Goal: Information Seeking & Learning: Understand process/instructions

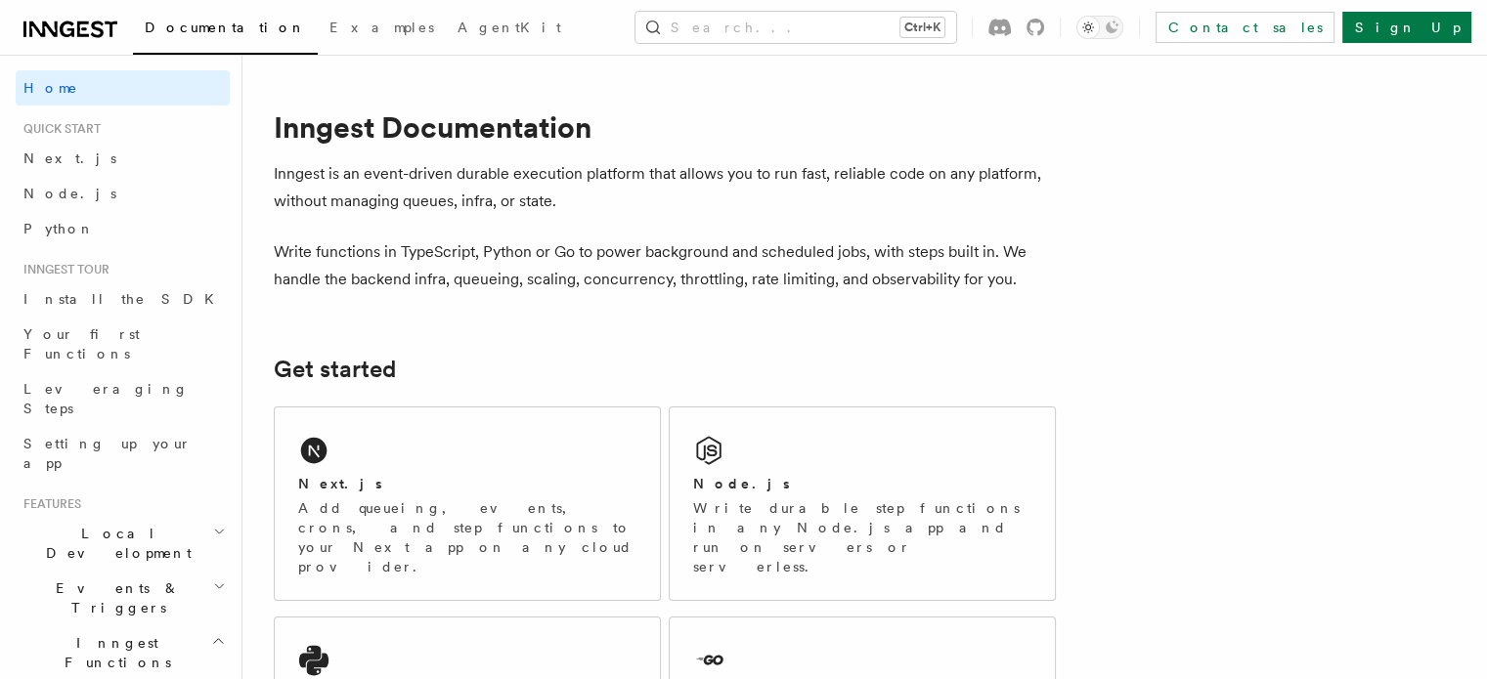
click at [838, 23] on button "Search... Ctrl+K" at bounding box center [795, 27] width 321 height 31
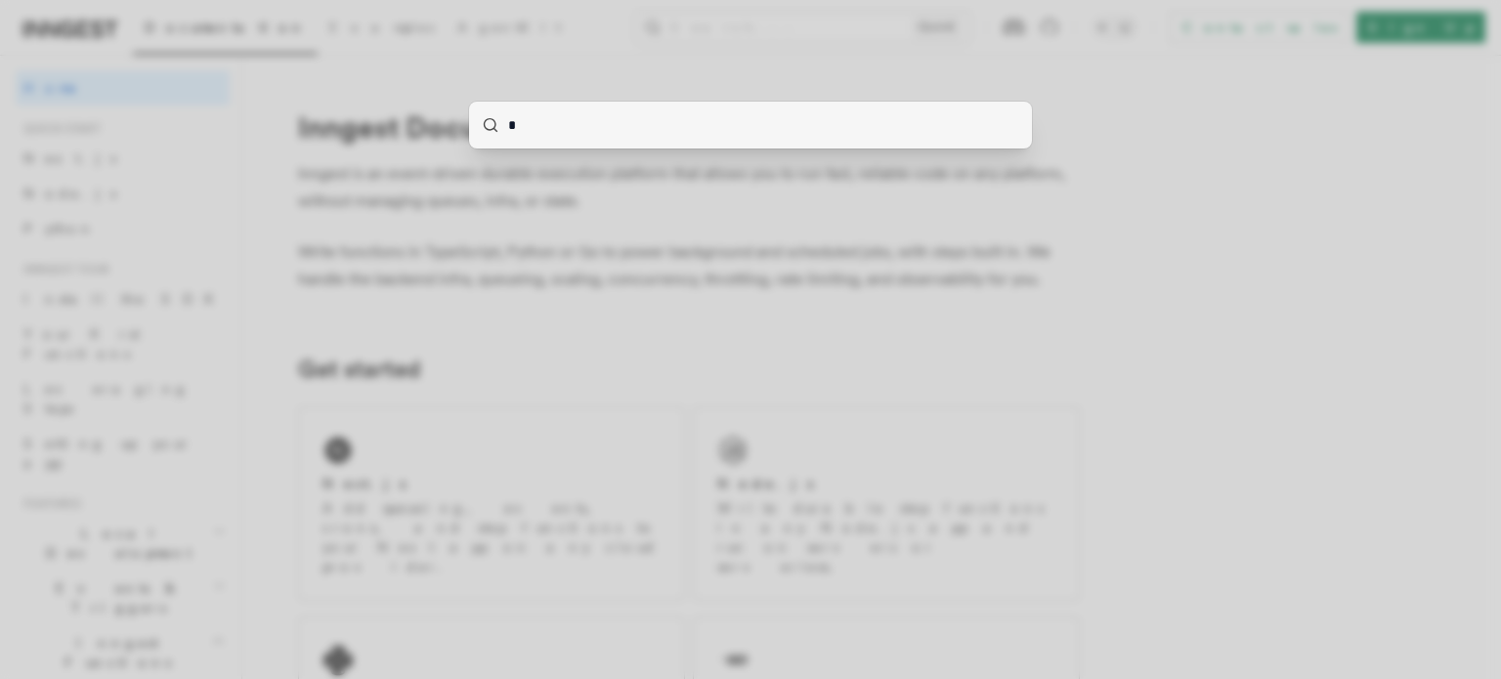
type input "**"
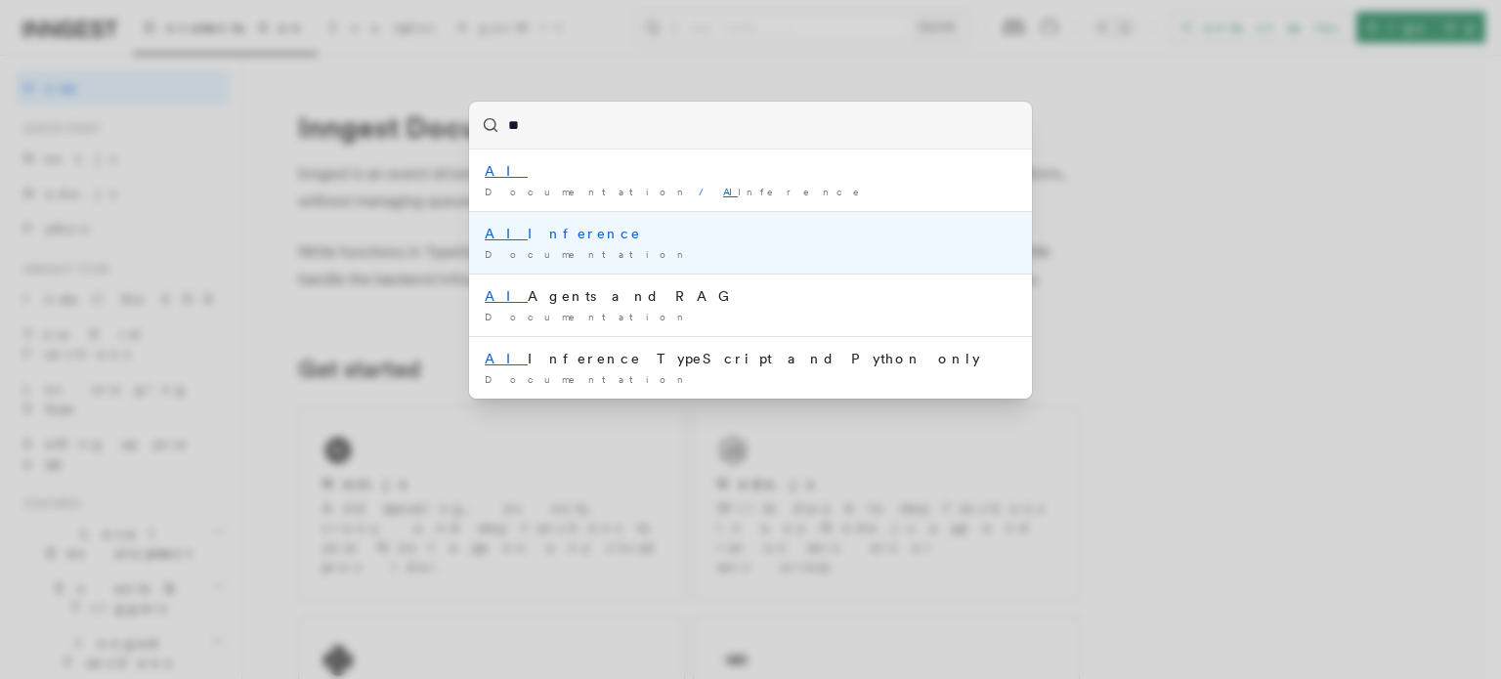
click at [648, 240] on div "AI Inference" at bounding box center [751, 234] width 532 height 20
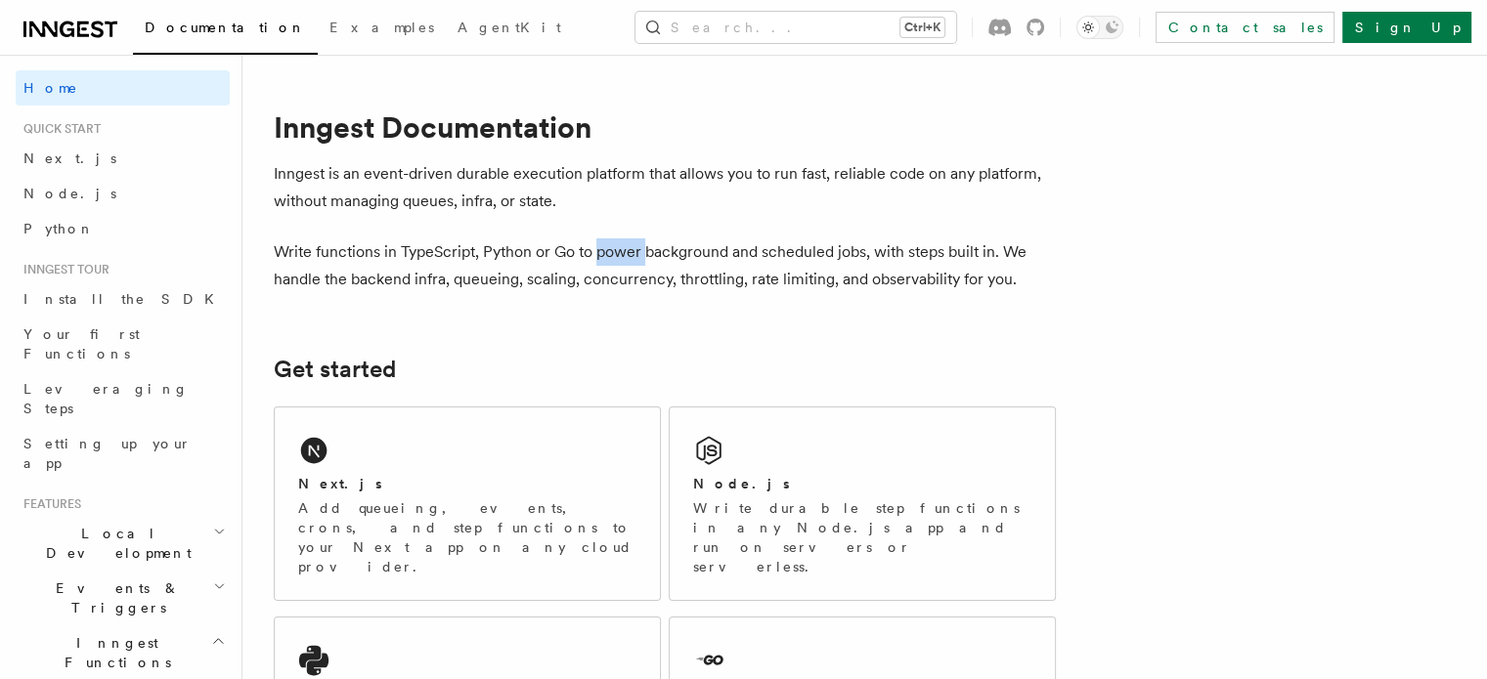
click at [648, 240] on p "Write functions in TypeScript, Python or Go to power background and scheduled j…" at bounding box center [665, 265] width 782 height 55
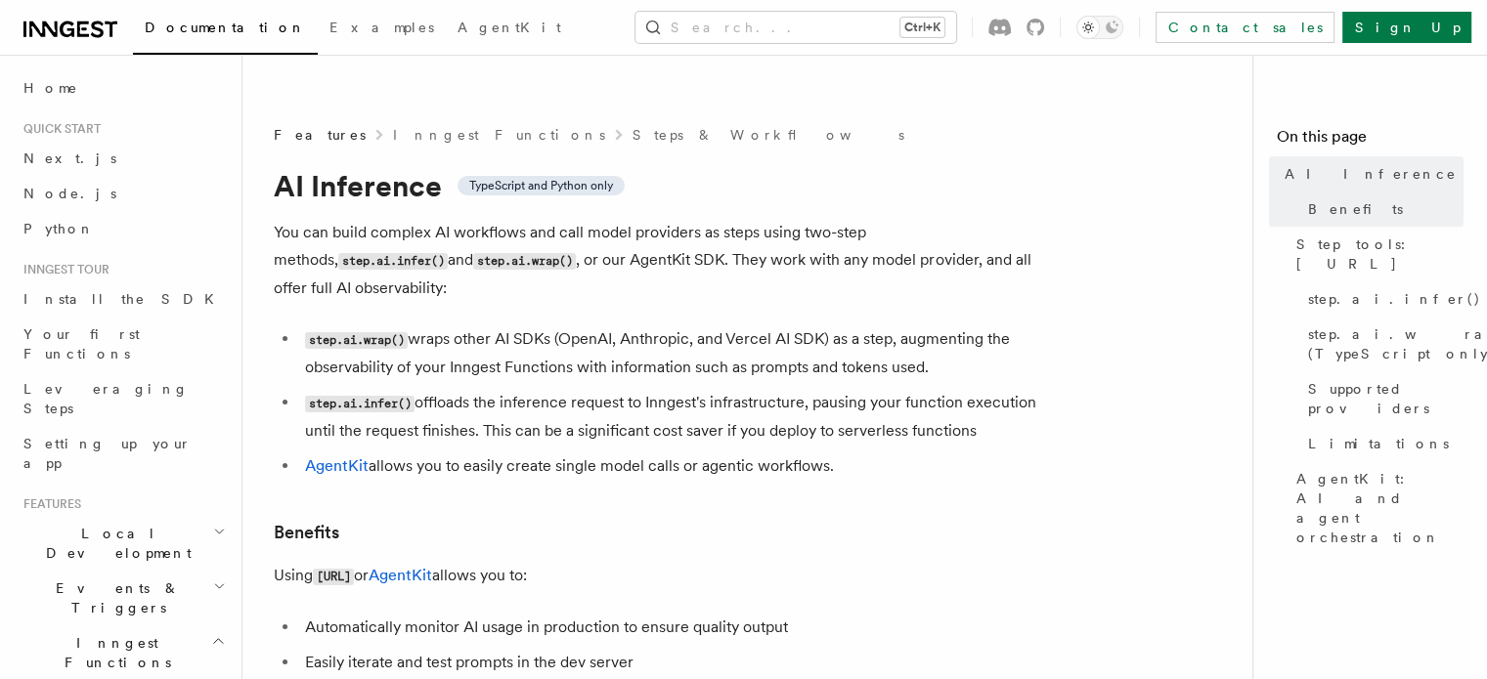
click at [336, 332] on code "step.ai.wrap()" at bounding box center [356, 340] width 103 height 17
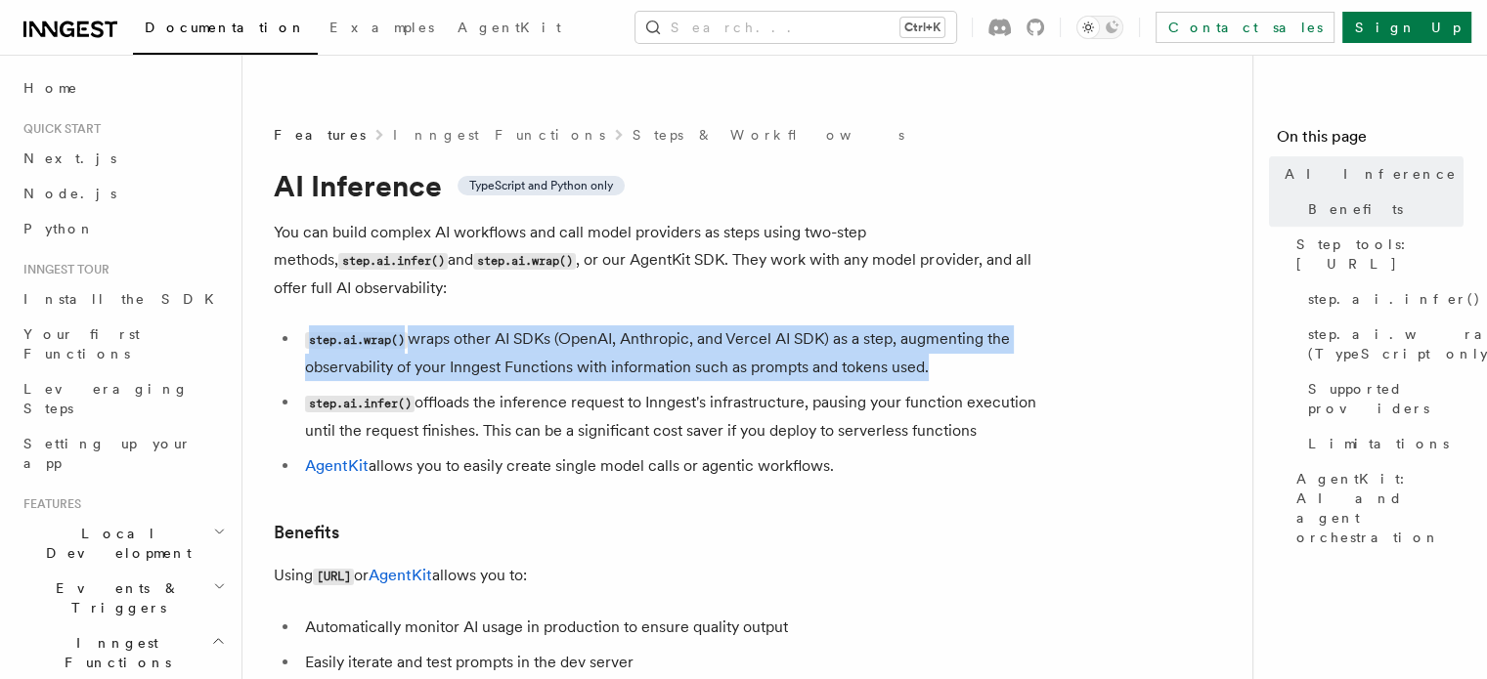
click at [336, 332] on code "step.ai.wrap()" at bounding box center [356, 340] width 103 height 17
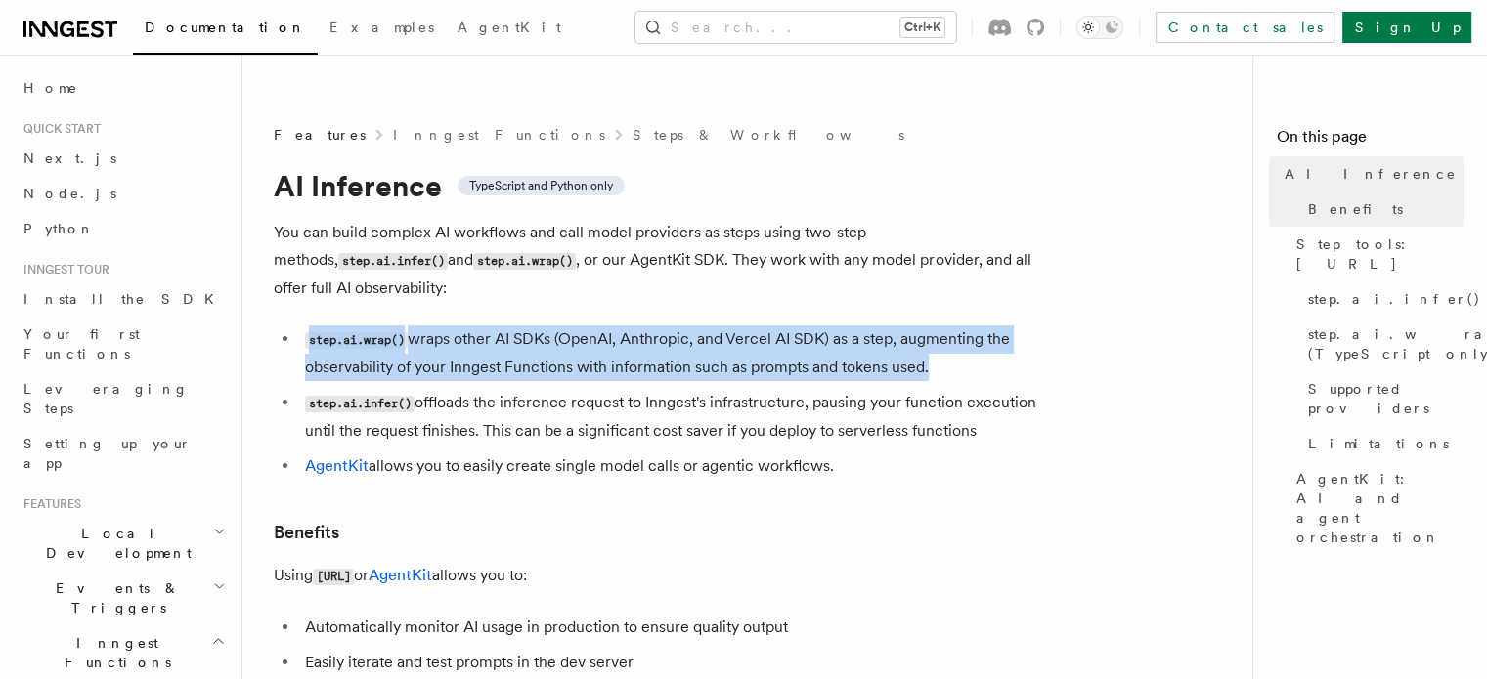
click at [336, 332] on code "step.ai.wrap()" at bounding box center [356, 340] width 103 height 17
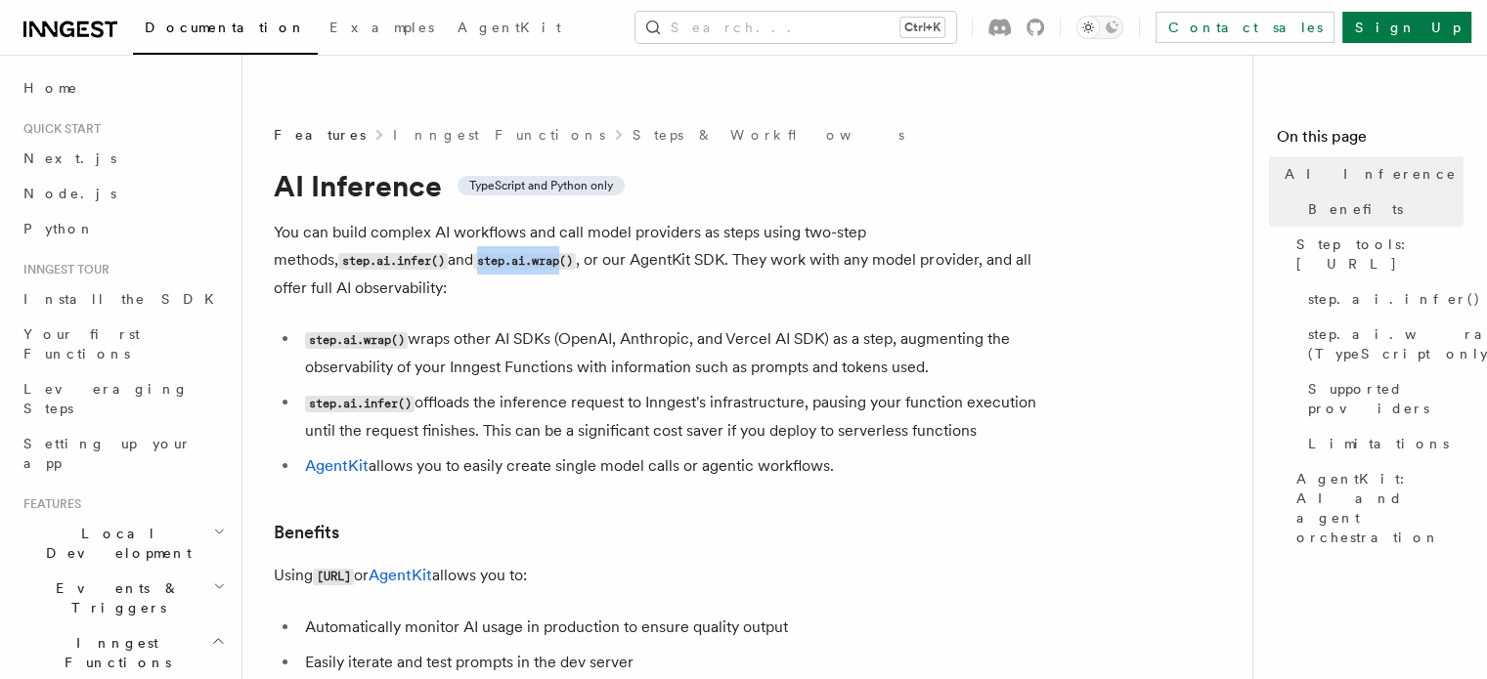
drag, startPoint x: 394, startPoint y: 220, endPoint x: 305, endPoint y: 227, distance: 89.2
click at [473, 253] on code "step.ai.wrap()" at bounding box center [524, 261] width 103 height 17
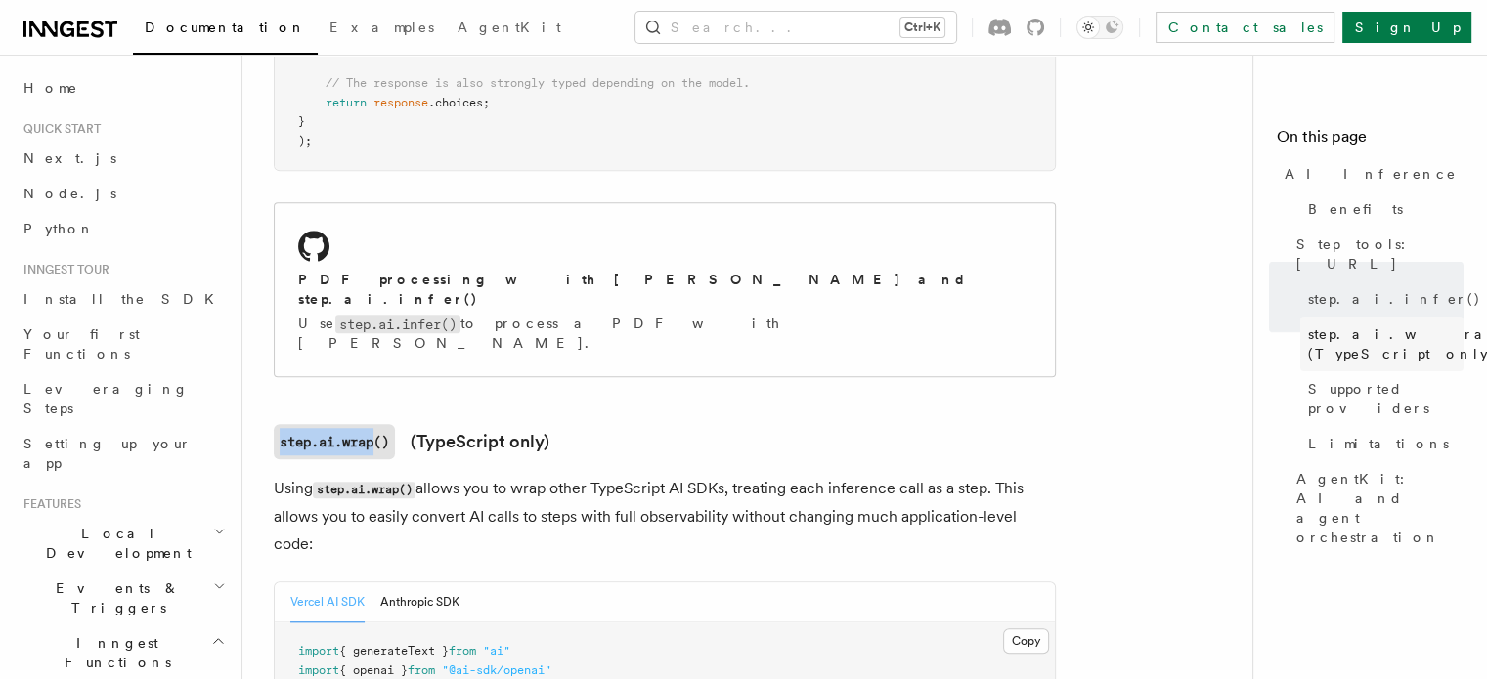
click at [1321, 324] on span "step.ai.wrap() (TypeScript only)" at bounding box center [1413, 343] width 210 height 39
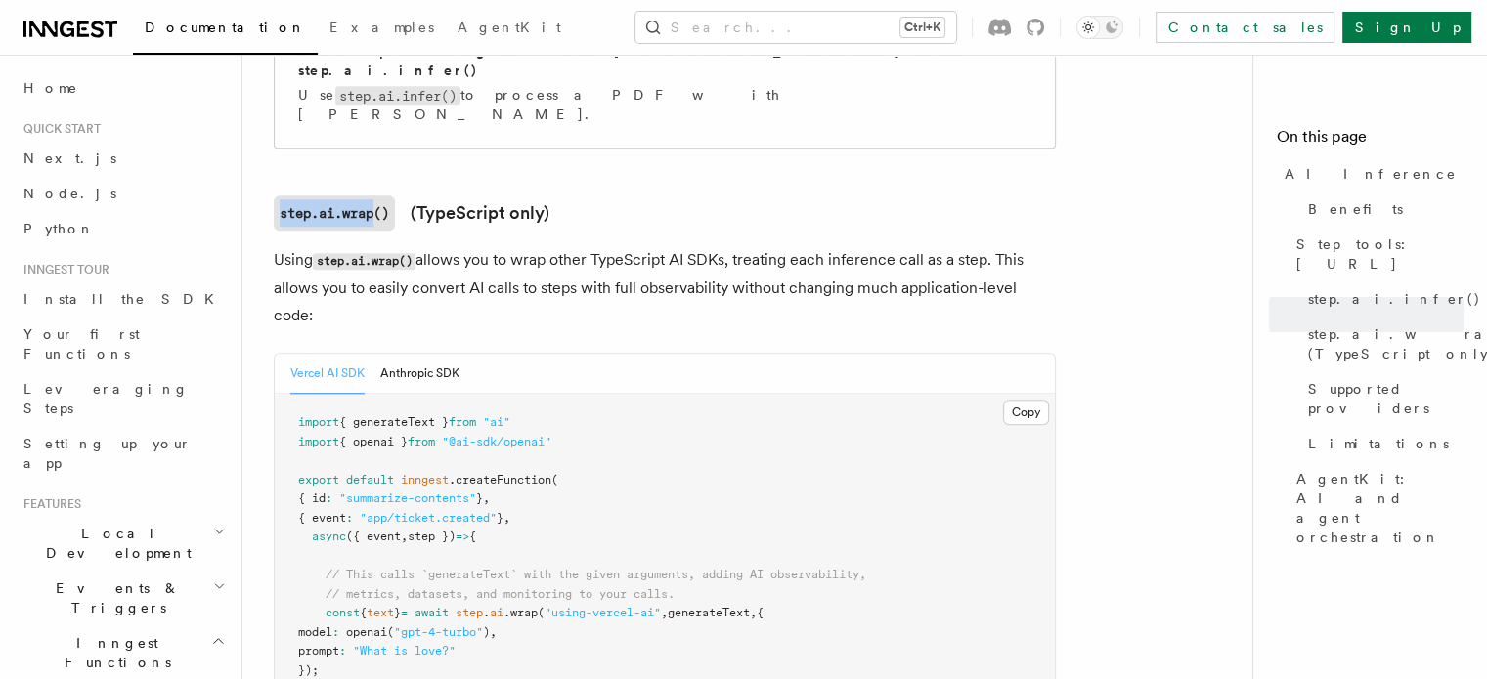
scroll to position [1877, 0]
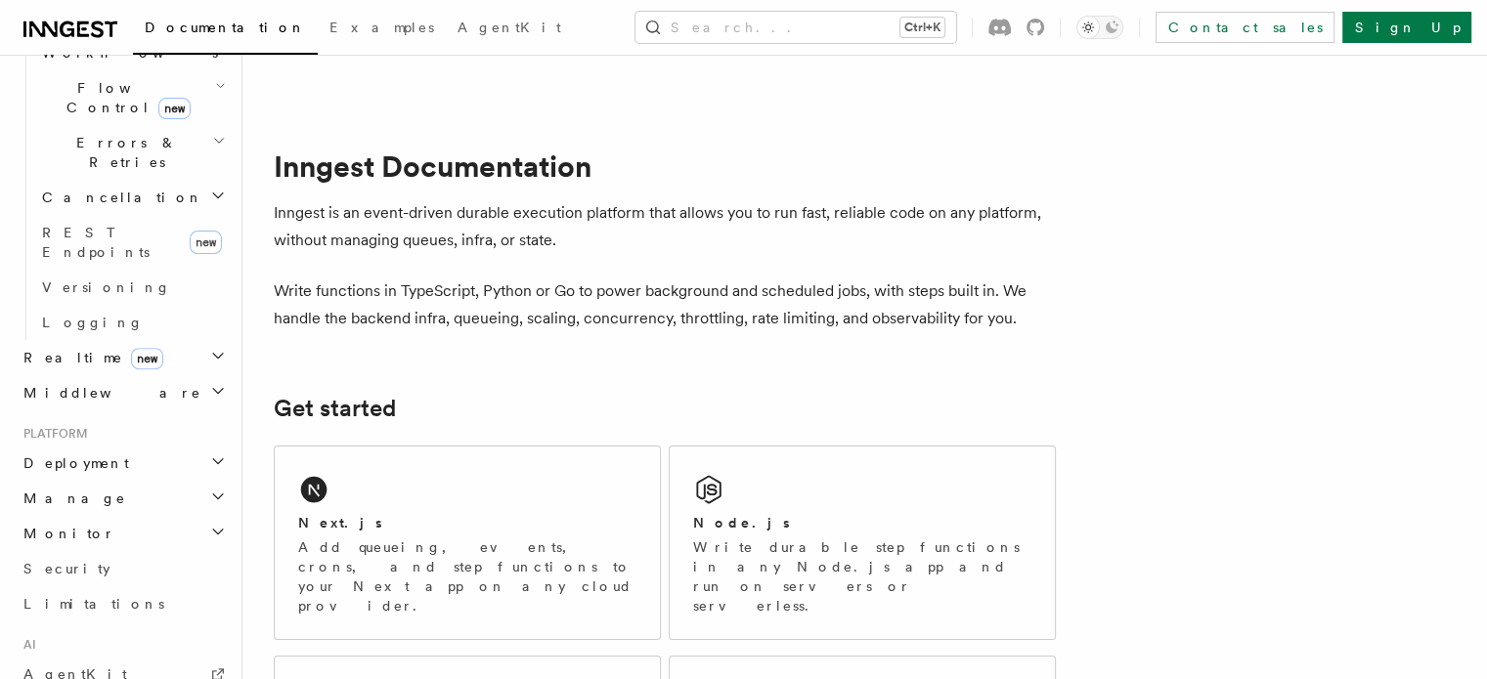
scroll to position [746, 0]
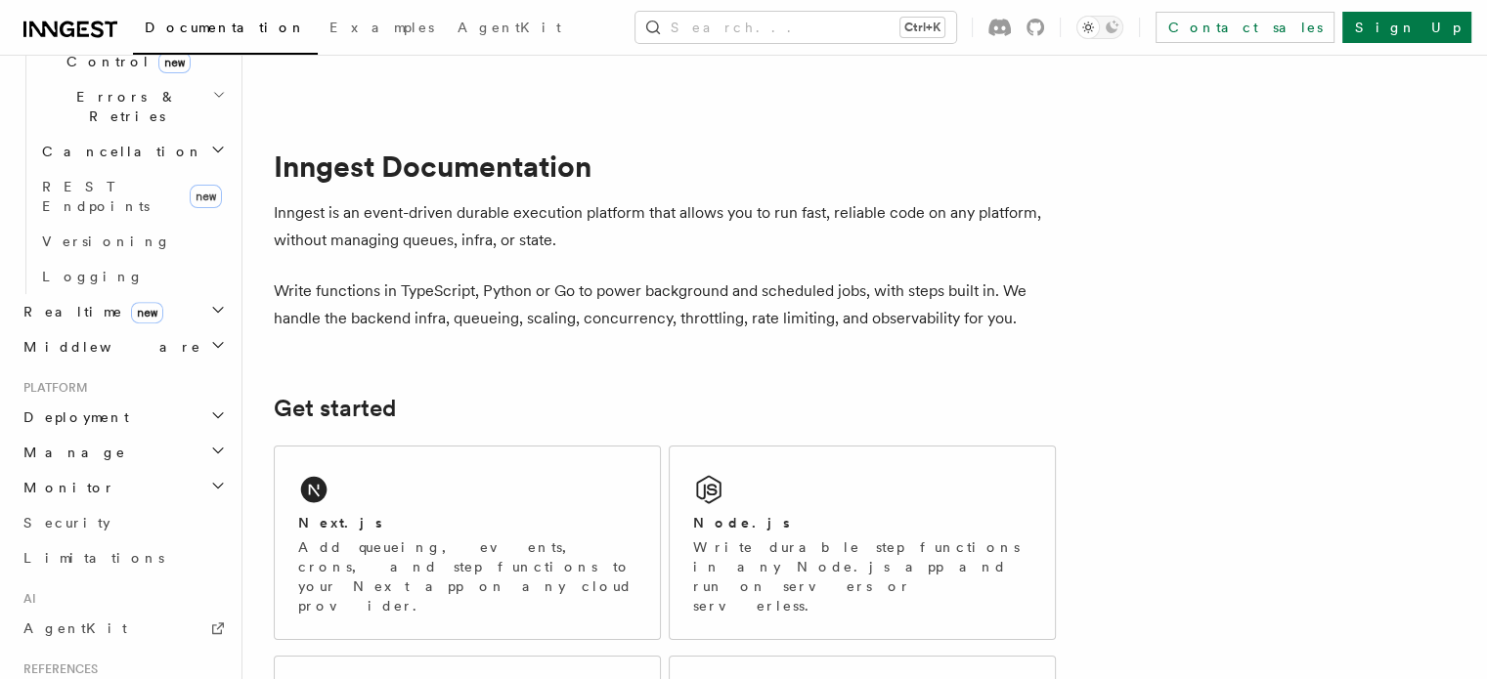
click at [106, 400] on h2 "Deployment" at bounding box center [123, 417] width 214 height 35
click at [125, 435] on link "Overview" at bounding box center [131, 452] width 195 height 35
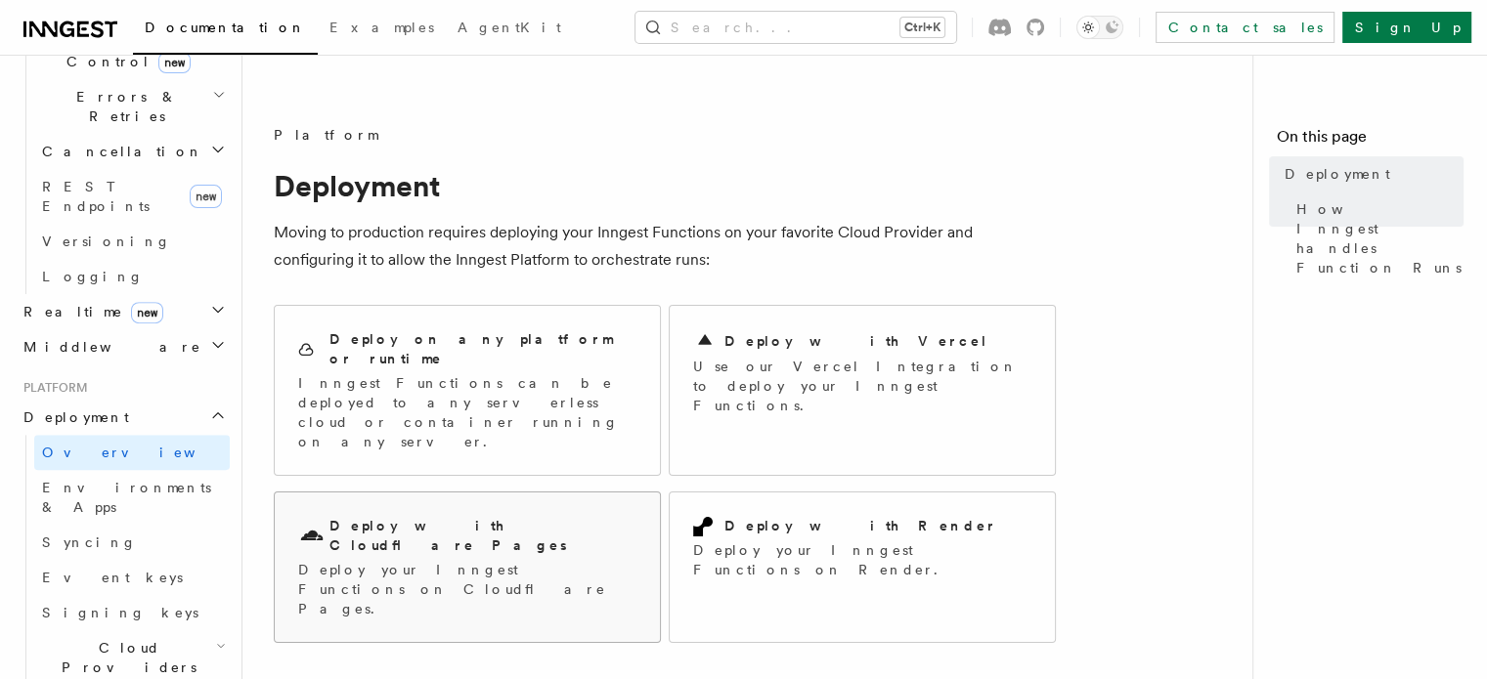
scroll to position [63, 0]
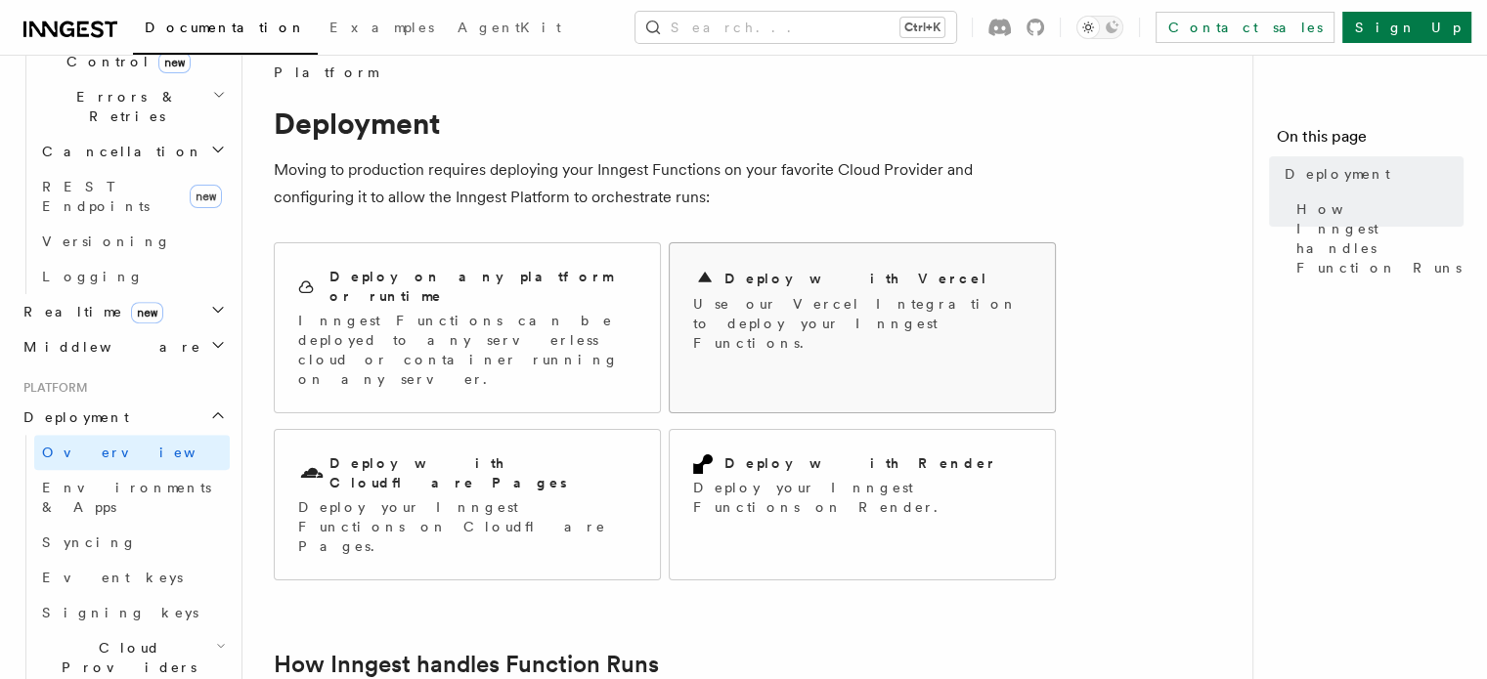
click at [790, 294] on p "Use our Vercel Integration to deploy your Inngest Functions." at bounding box center [862, 323] width 338 height 59
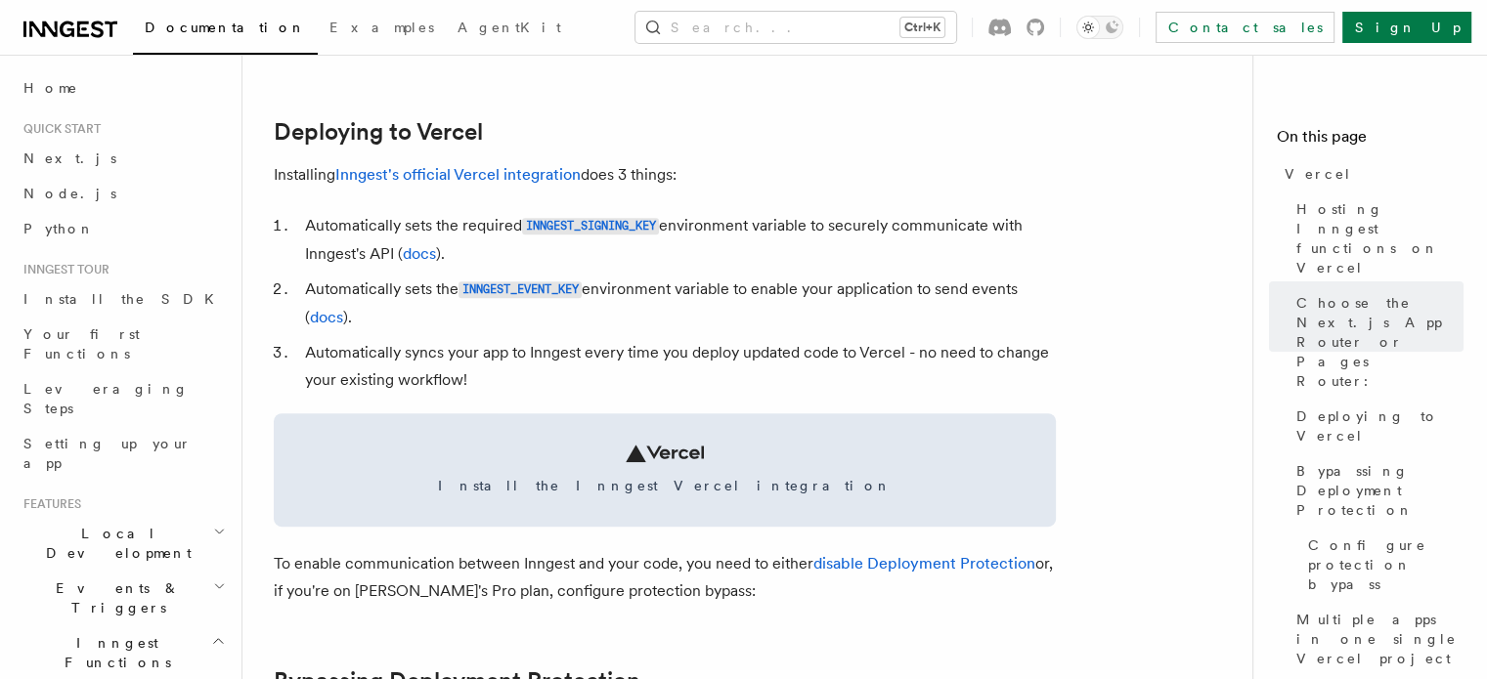
scroll to position [1069, 0]
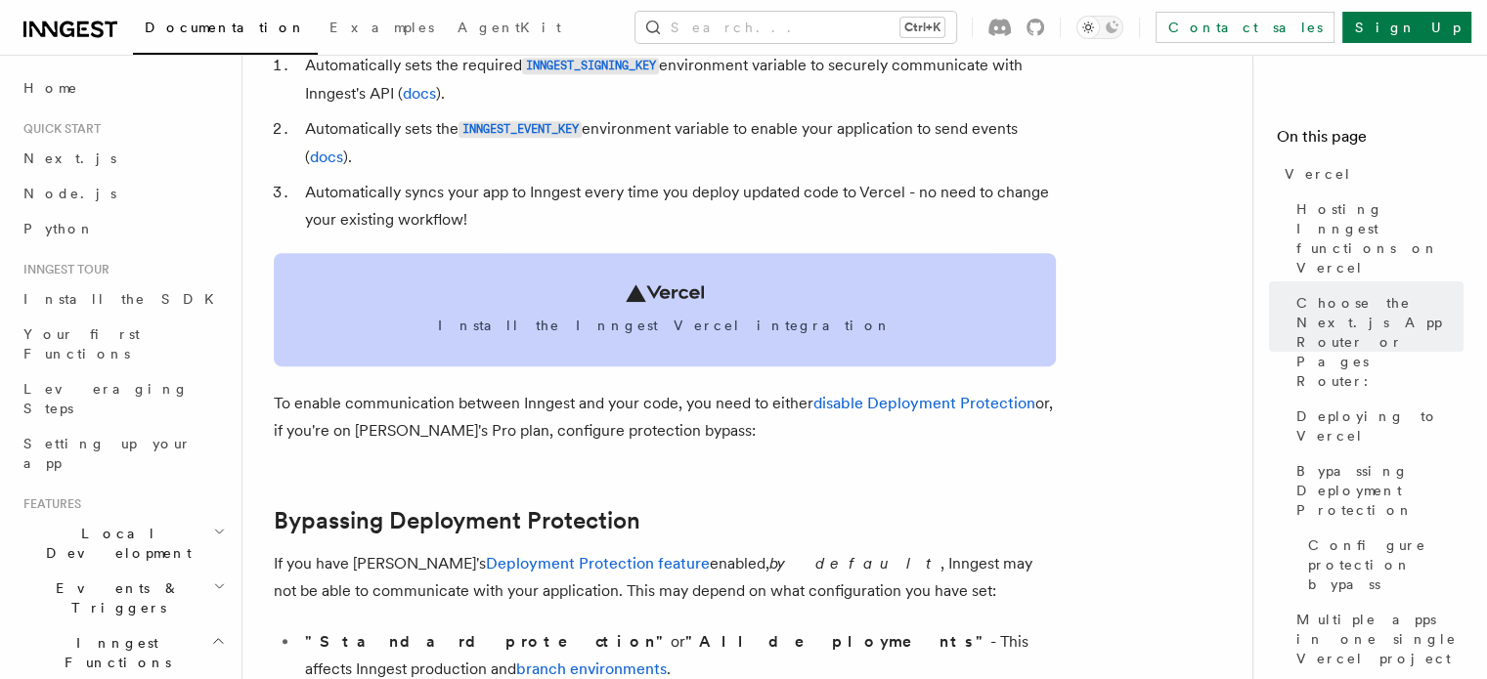
click at [685, 316] on span "Install the Inngest Vercel integration" at bounding box center [664, 326] width 735 height 20
